Goal: Entertainment & Leisure: Consume media (video, audio)

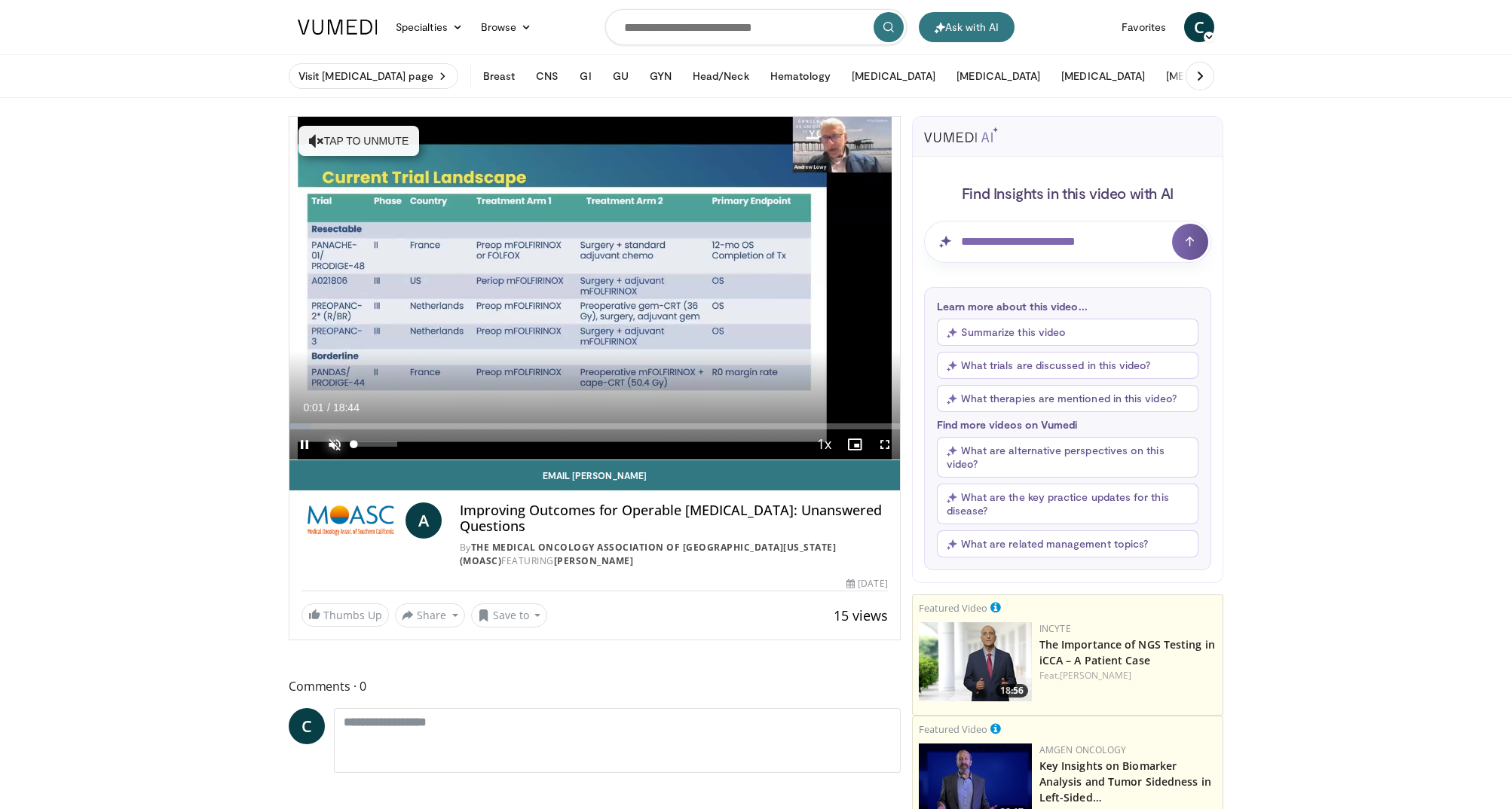
click at [337, 444] on span "Video Player" at bounding box center [335, 445] width 31 height 30
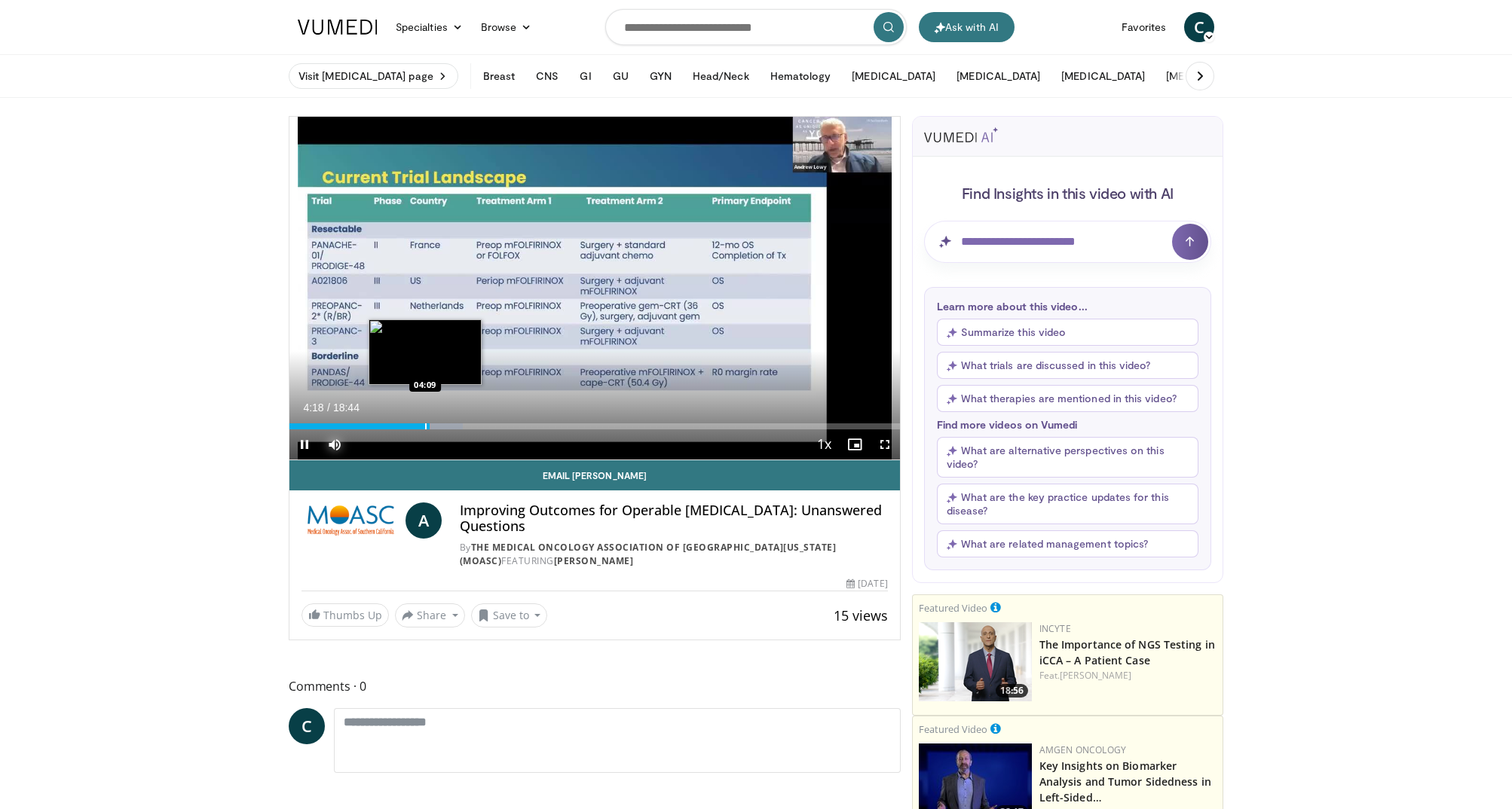
click at [425, 428] on div "Progress Bar" at bounding box center [426, 426] width 2 height 6
click at [420, 428] on div "Progress Bar" at bounding box center [421, 426] width 2 height 6
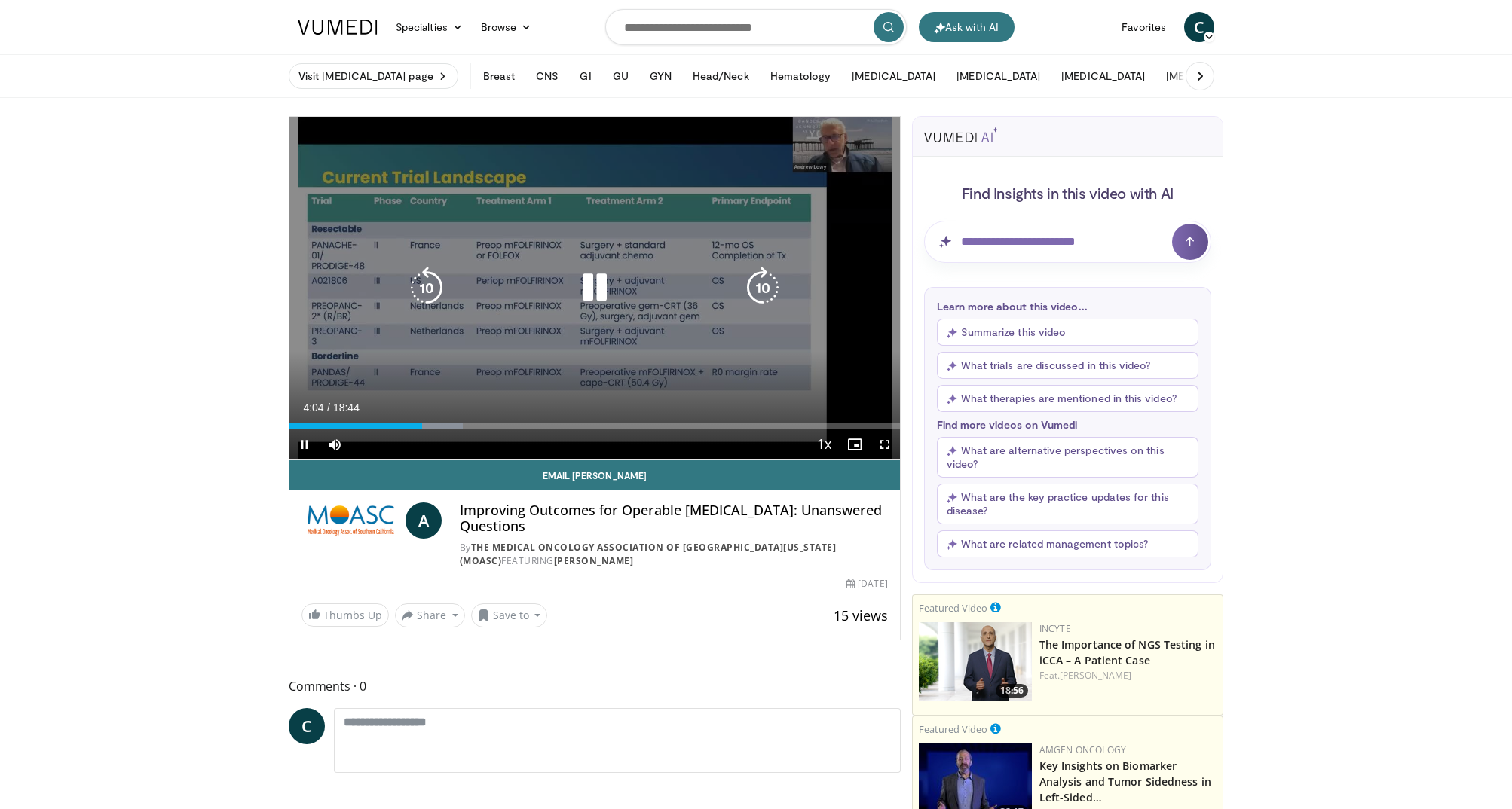
click at [426, 294] on icon "Video Player" at bounding box center [426, 288] width 42 height 42
click at [426, 289] on icon "Video Player" at bounding box center [426, 288] width 42 height 42
click at [593, 282] on icon "Video Player" at bounding box center [595, 288] width 42 height 42
click at [590, 286] on icon "Video Player" at bounding box center [595, 288] width 42 height 42
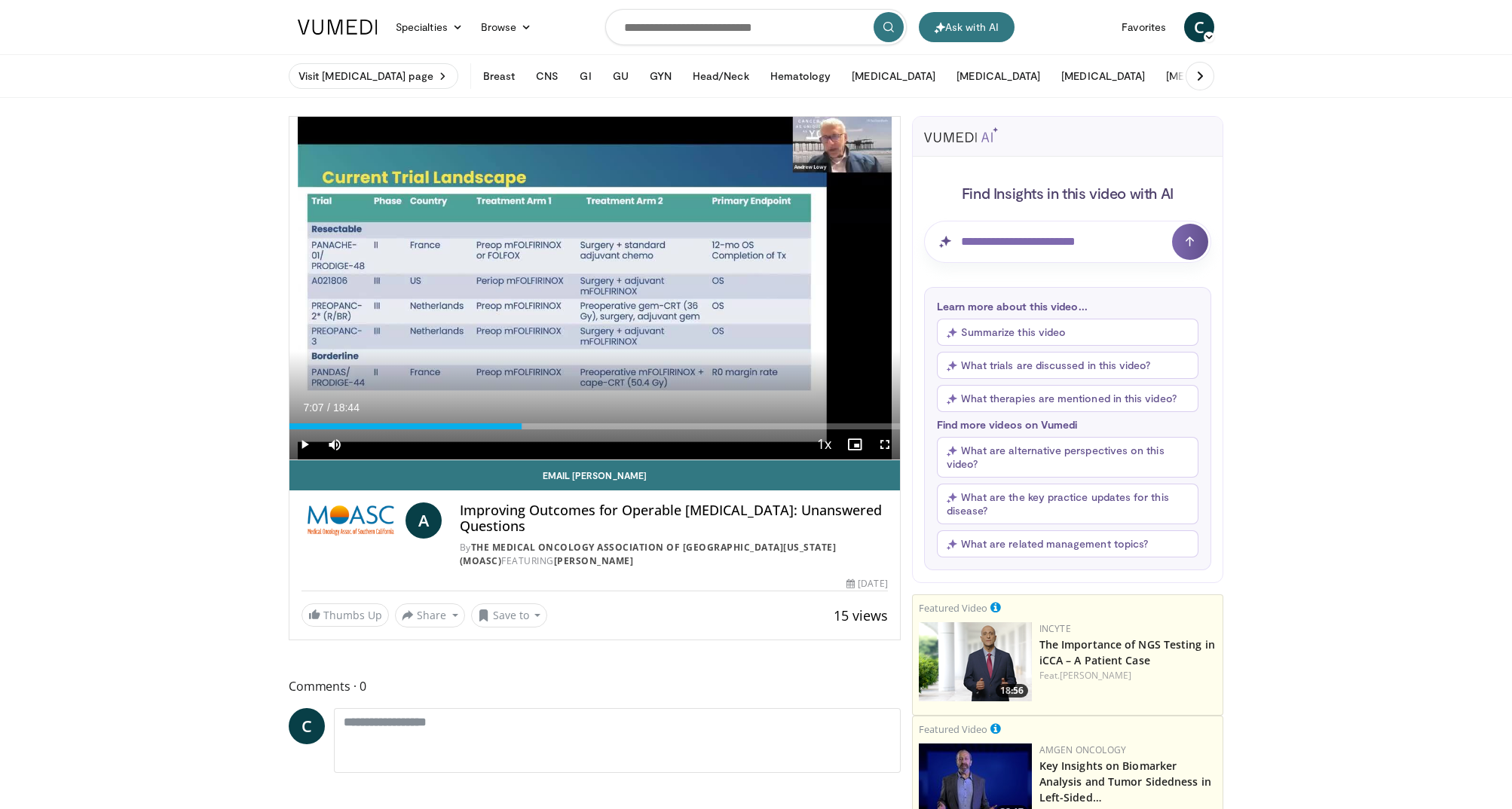
drag, startPoint x: 869, startPoint y: 426, endPoint x: 521, endPoint y: 430, distance: 348.0
click at [521, 430] on div "Current Time 7:07 / Duration 18:44 Play Skip Backward Skip Forward Mute 0% Load…" at bounding box center [595, 445] width 610 height 30
drag, startPoint x: 516, startPoint y: 426, endPoint x: 408, endPoint y: 426, distance: 108.0
click at [408, 426] on div "Progress Bar" at bounding box center [409, 426] width 2 height 6
click at [416, 428] on div "Progress Bar" at bounding box center [417, 426] width 2 height 6
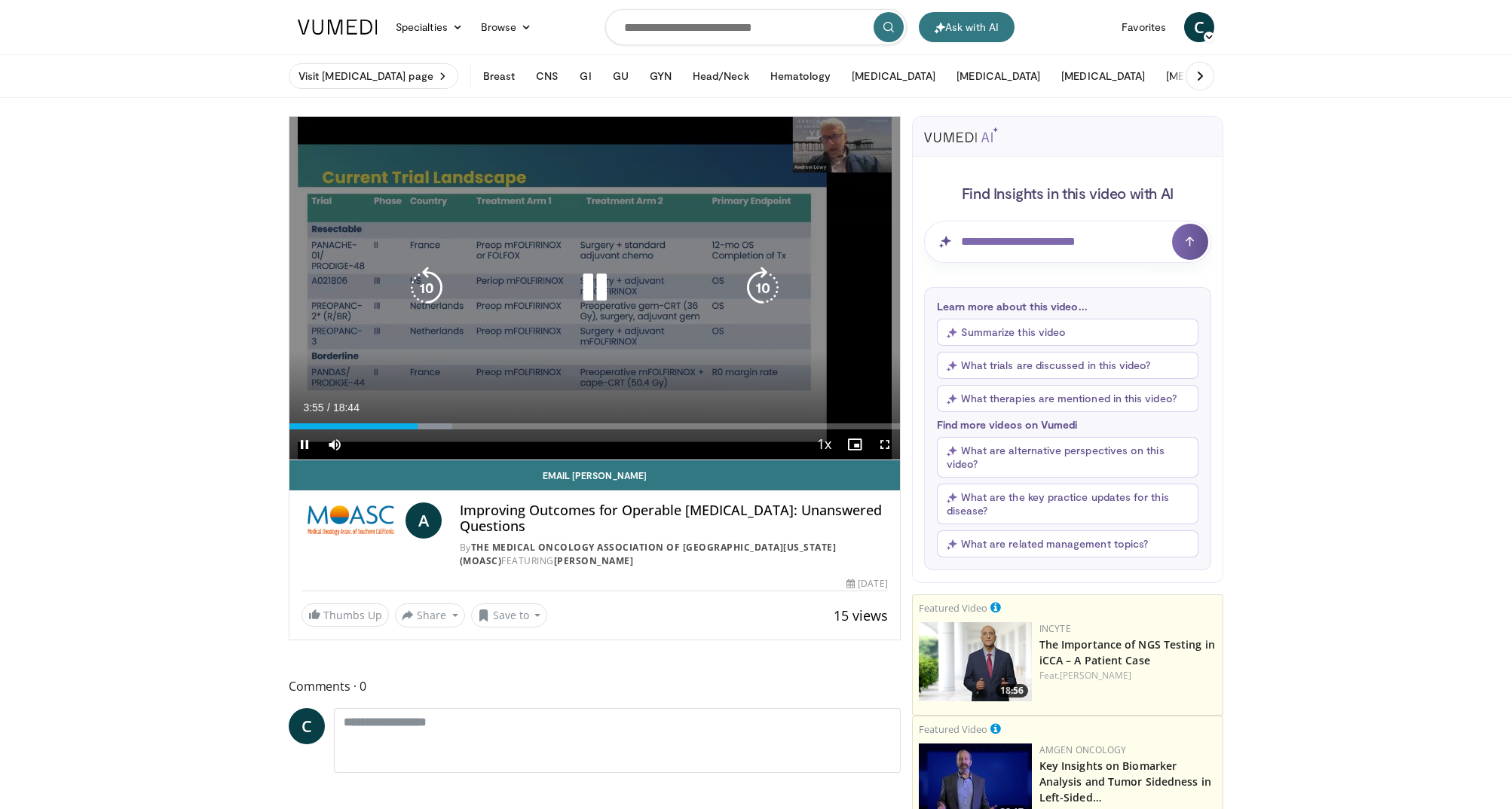
click at [757, 287] on icon "Video Player" at bounding box center [763, 288] width 42 height 42
click at [762, 287] on icon "Video Player" at bounding box center [763, 288] width 42 height 42
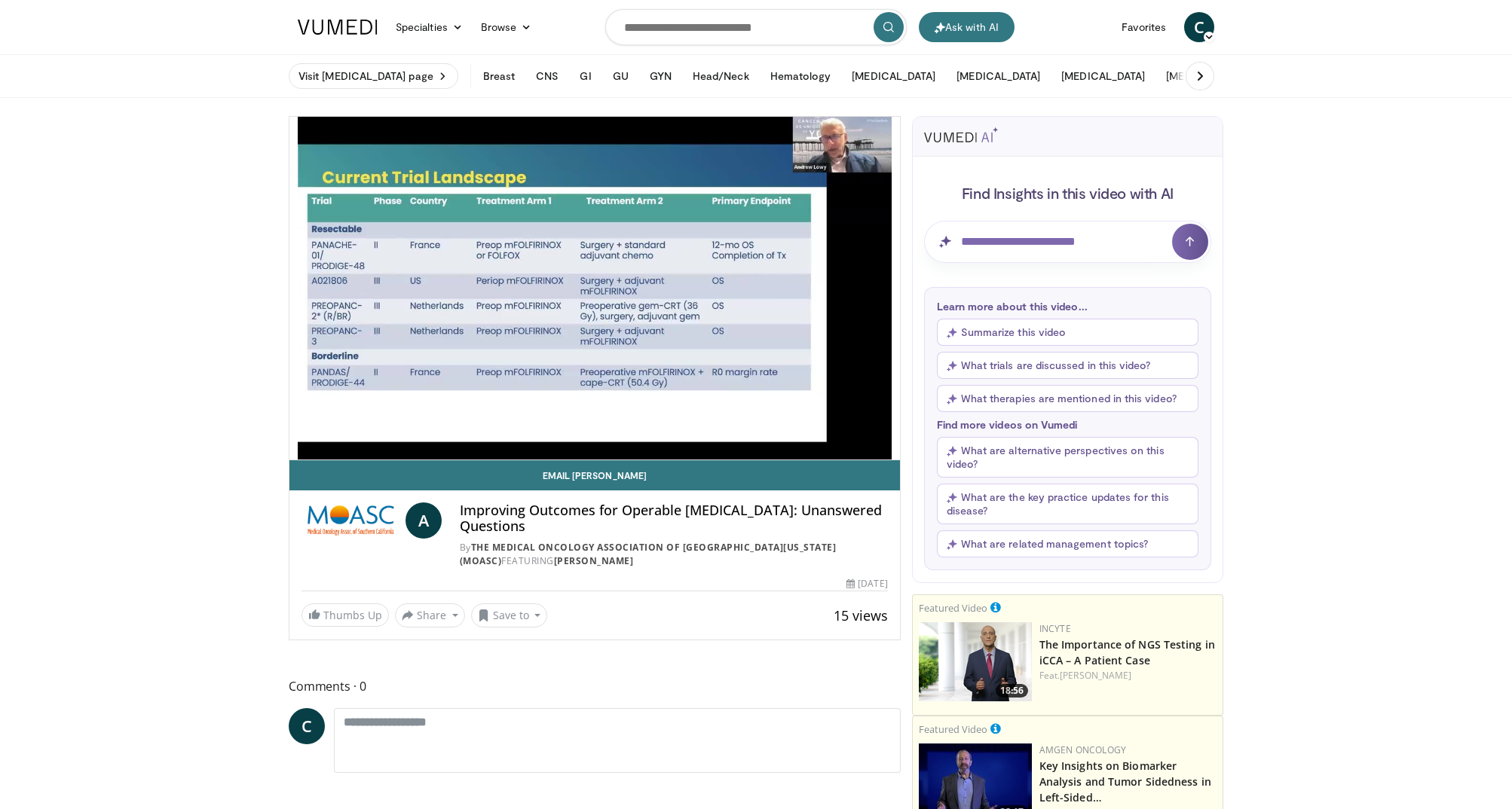
click at [762, 287] on div "20 seconds Tap to unmute" at bounding box center [595, 289] width 610 height 343
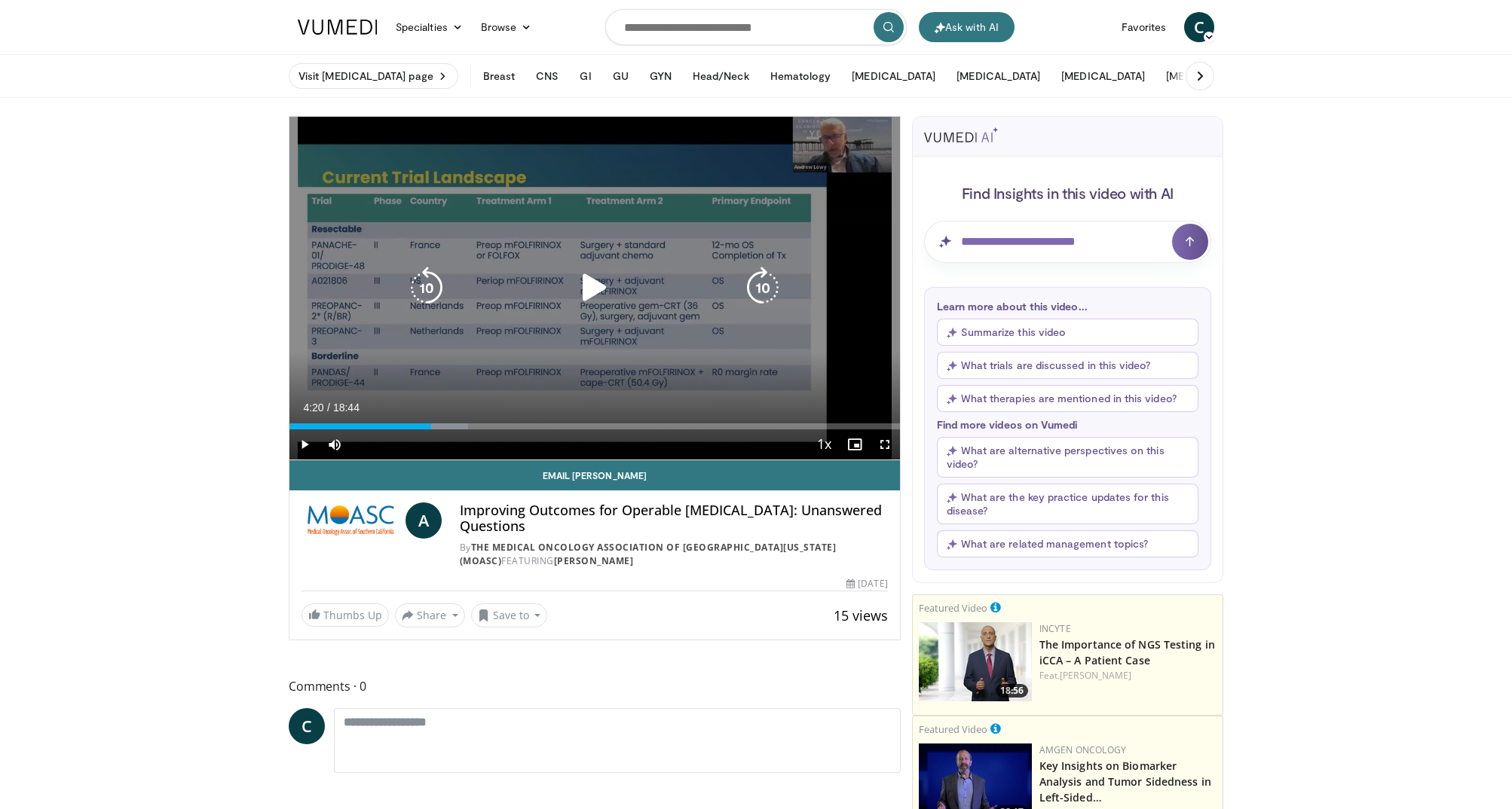
click at [757, 287] on icon "Video Player" at bounding box center [763, 288] width 42 height 42
click at [754, 290] on icon "Video Player" at bounding box center [763, 288] width 42 height 42
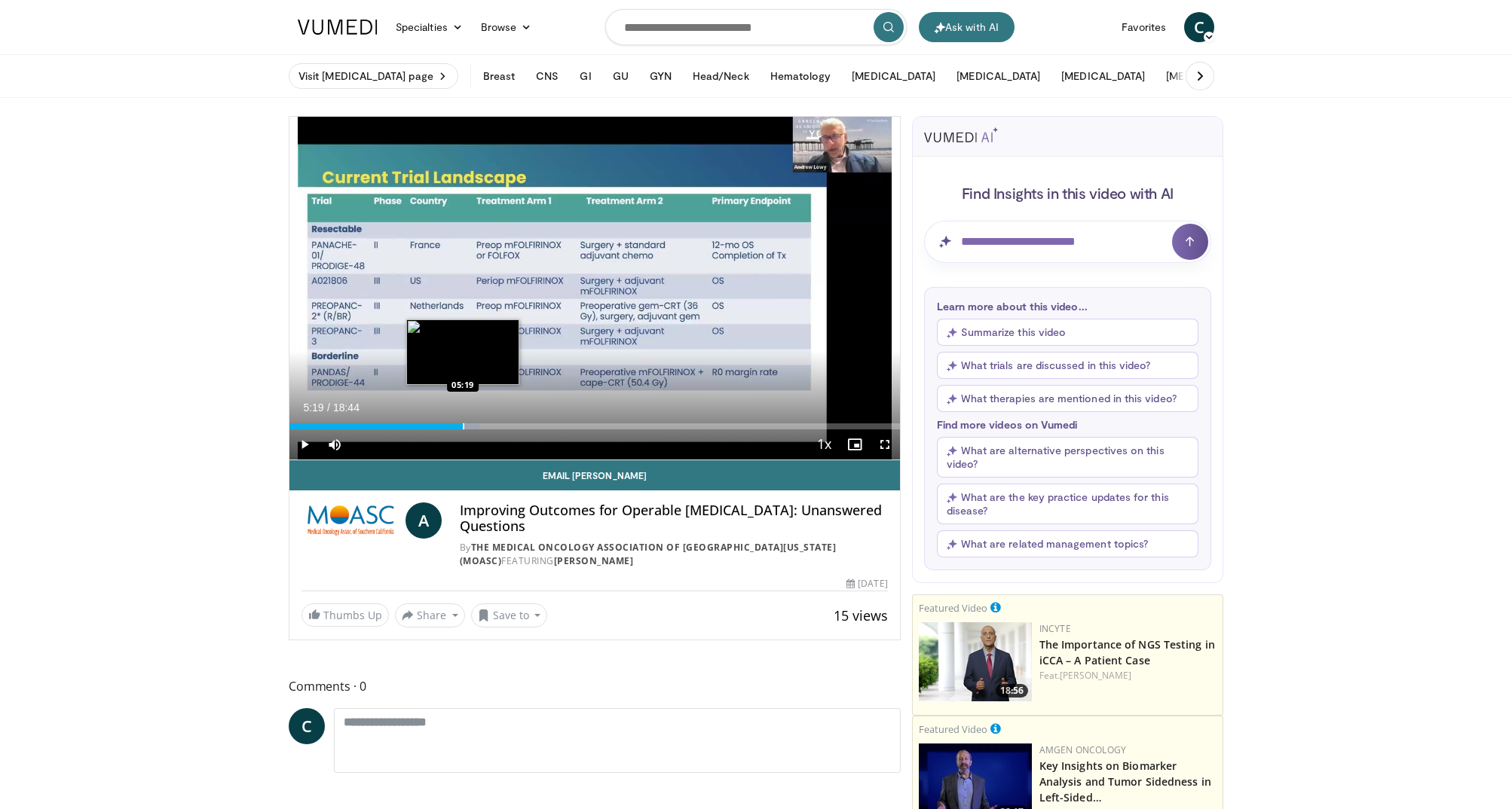
click at [462, 428] on div "Progress Bar" at bounding box center [463, 426] width 2 height 6
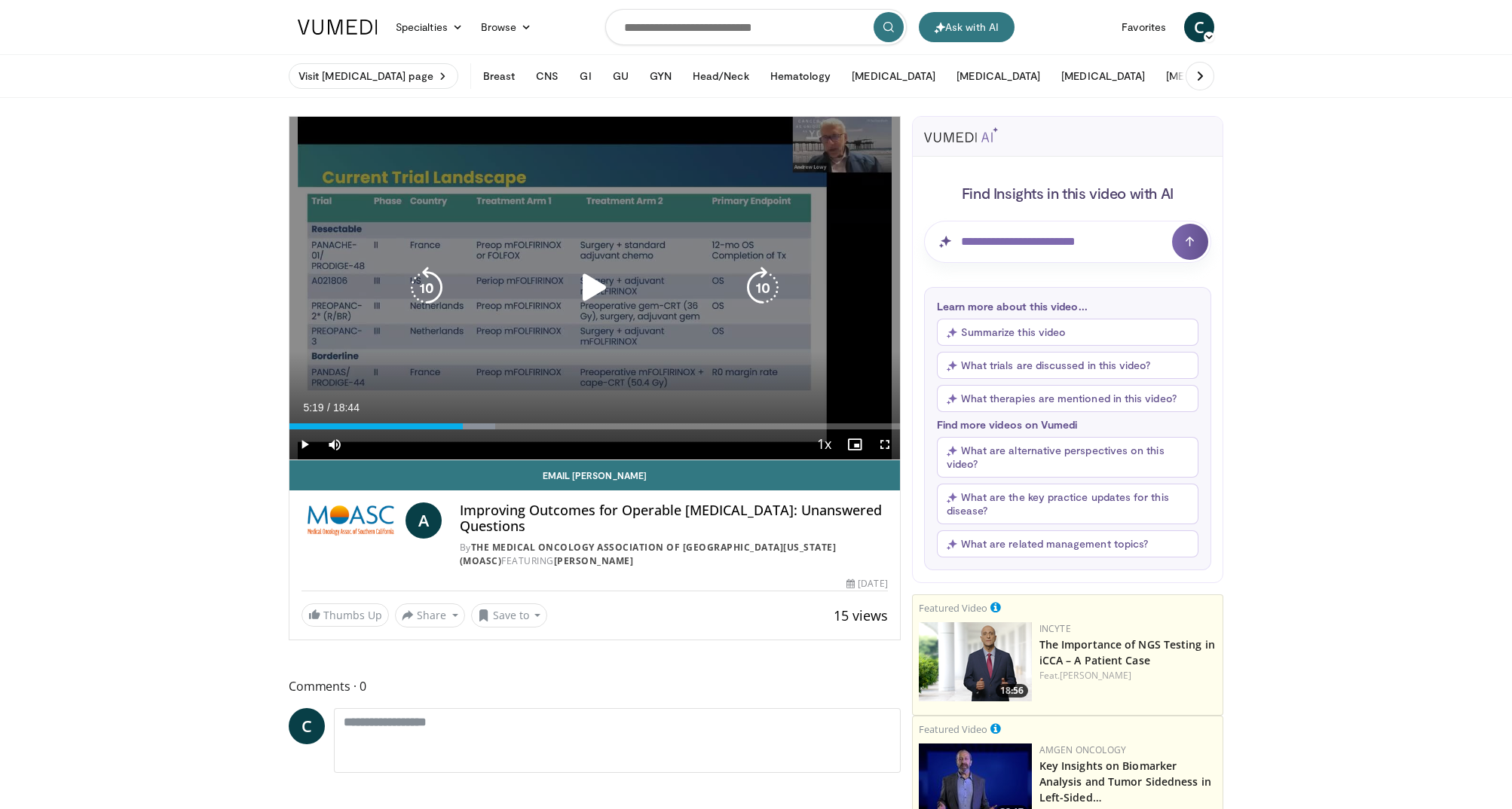
click at [593, 291] on icon "Video Player" at bounding box center [595, 288] width 42 height 42
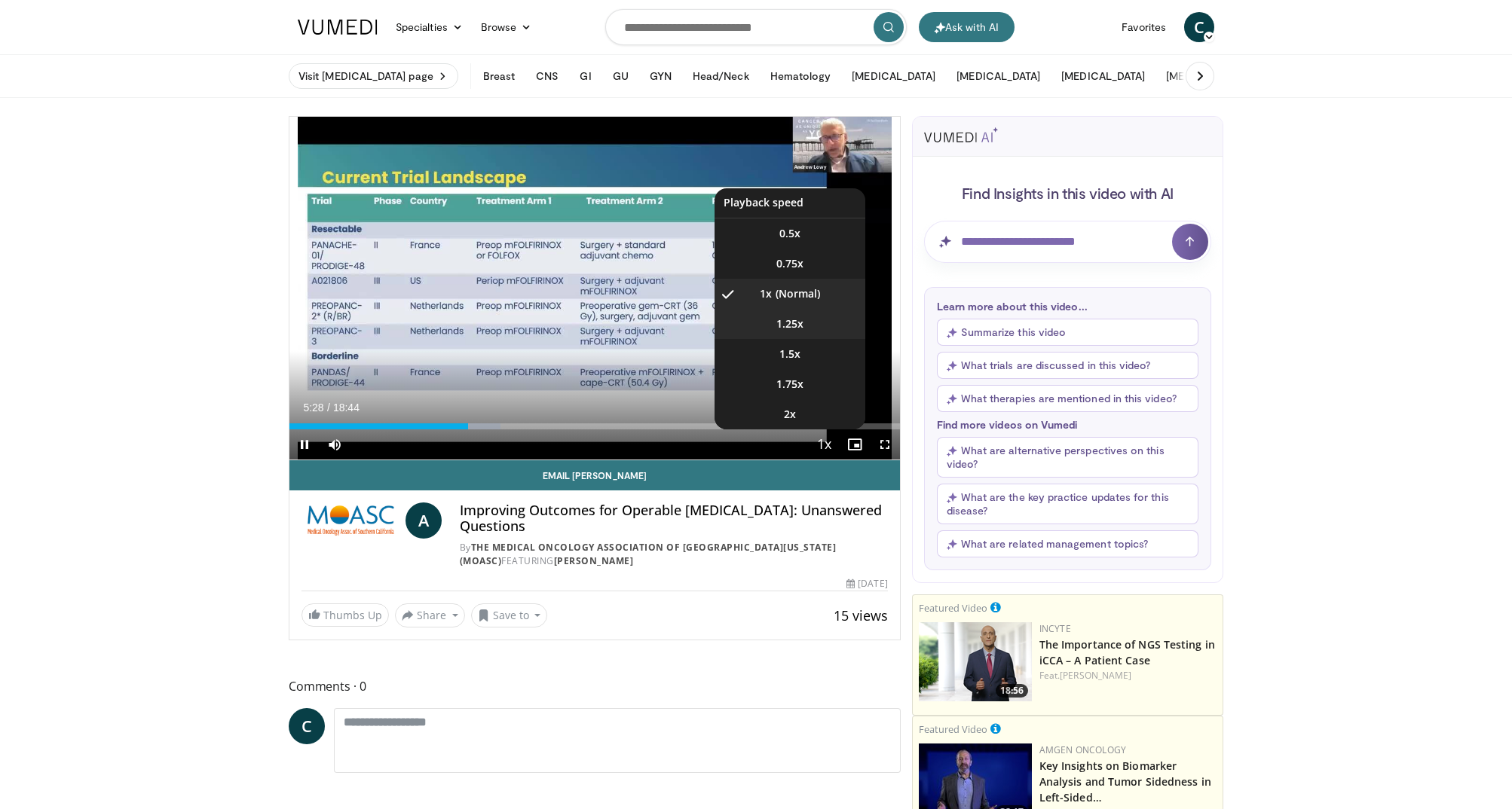
click at [797, 326] on span "1.25x" at bounding box center [789, 324] width 27 height 15
click at [801, 351] on li "1.5x" at bounding box center [789, 354] width 151 height 30
click at [803, 379] on li "1.75x" at bounding box center [789, 384] width 151 height 30
click at [797, 413] on li "2x" at bounding box center [789, 415] width 151 height 30
click at [795, 296] on li "1x" at bounding box center [789, 293] width 151 height 30
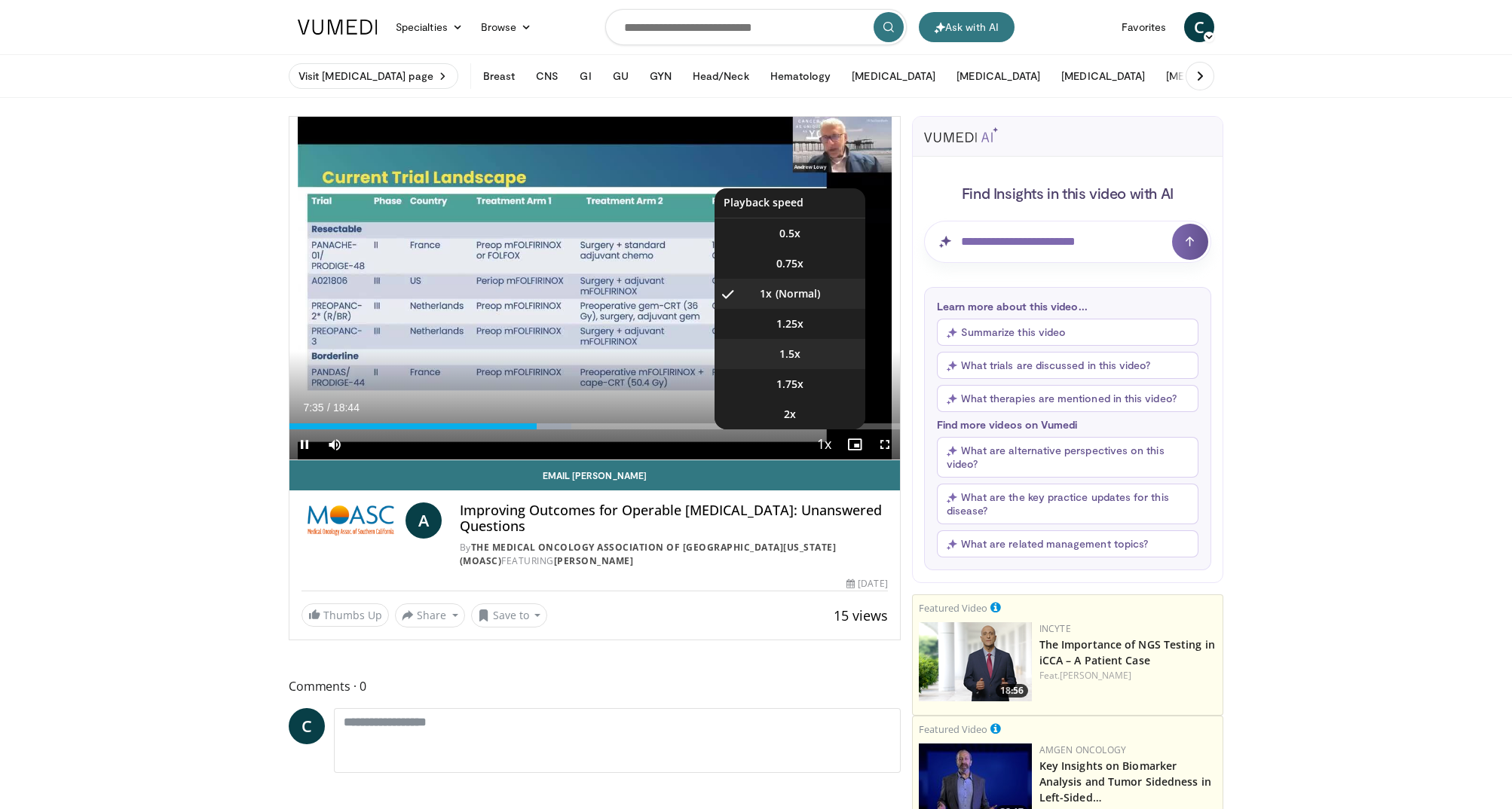
click at [789, 354] on span "1.5x" at bounding box center [789, 354] width 21 height 15
click at [826, 437] on span "Video Player" at bounding box center [825, 445] width 21 height 30
click at [804, 292] on li "1x" at bounding box center [789, 293] width 151 height 30
